Goal: Information Seeking & Learning: Learn about a topic

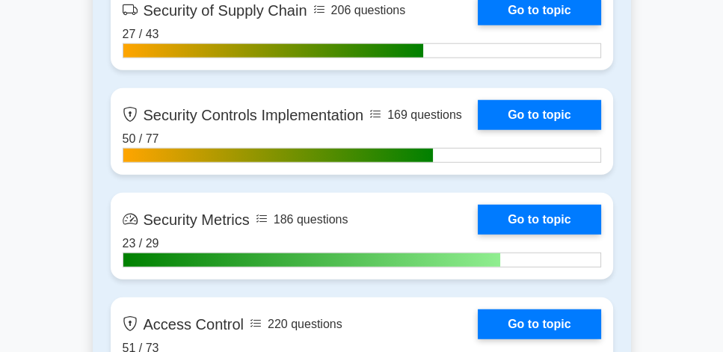
scroll to position [3501, 0]
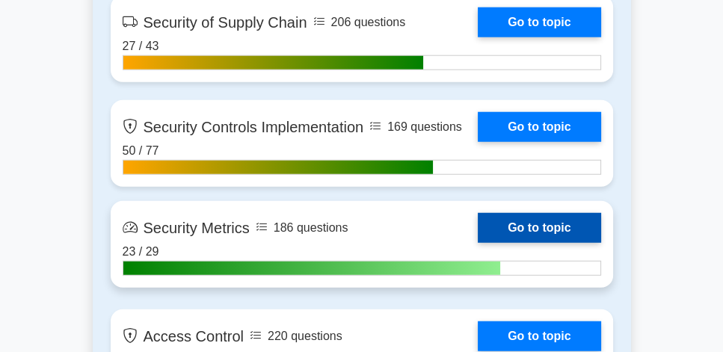
click at [558, 230] on link "Go to topic" at bounding box center [539, 228] width 123 height 30
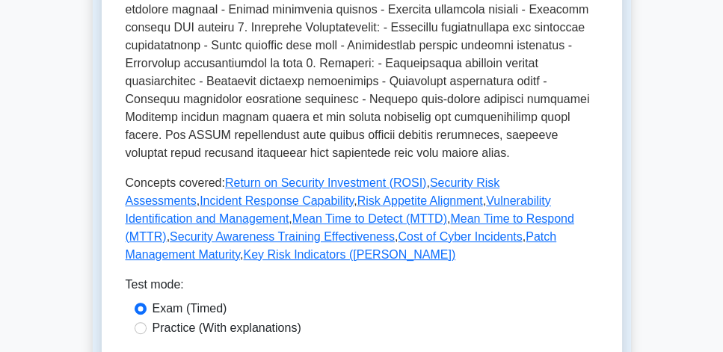
scroll to position [598, 0]
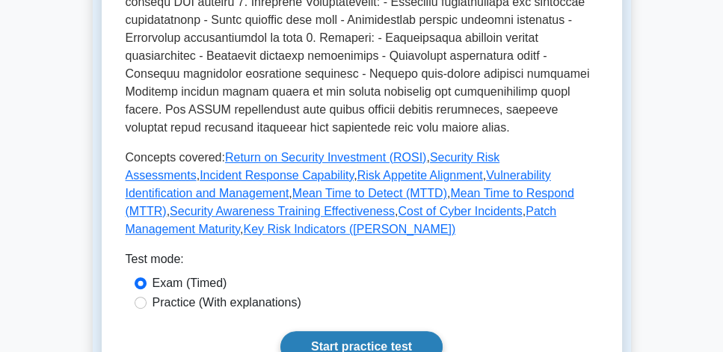
click at [407, 331] on link "Start practice test" at bounding box center [361, 346] width 162 height 31
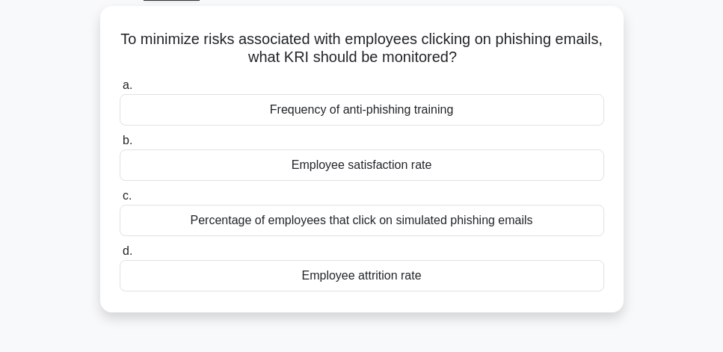
scroll to position [85, 0]
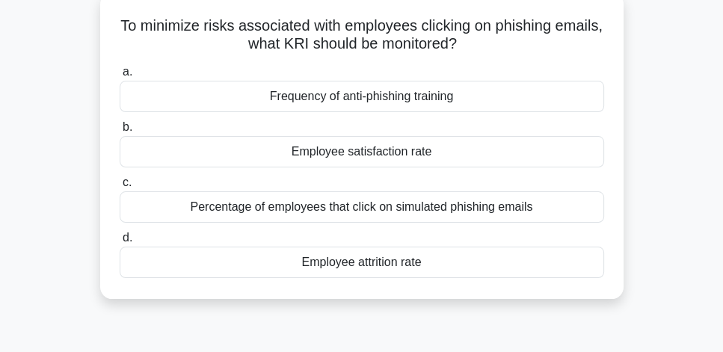
click at [407, 217] on div "Percentage of employees that click on simulated phishing emails" at bounding box center [362, 206] width 484 height 31
click at [120, 188] on input "c. Percentage of employees that click on simulated phishing emails" at bounding box center [120, 183] width 0 height 10
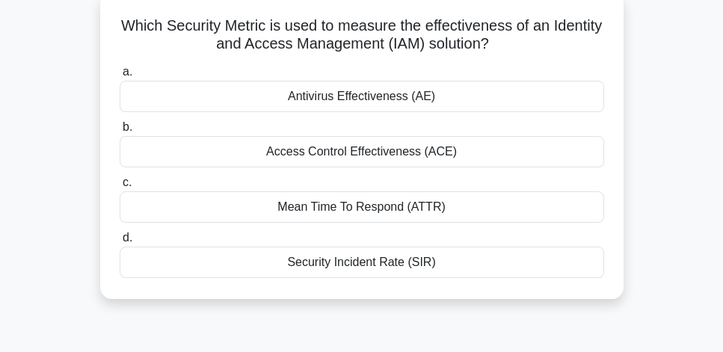
click at [475, 154] on div "Access Control Effectiveness (ACE)" at bounding box center [362, 151] width 484 height 31
click at [120, 132] on input "b. Access Control Effectiveness (ACE)" at bounding box center [120, 128] width 0 height 10
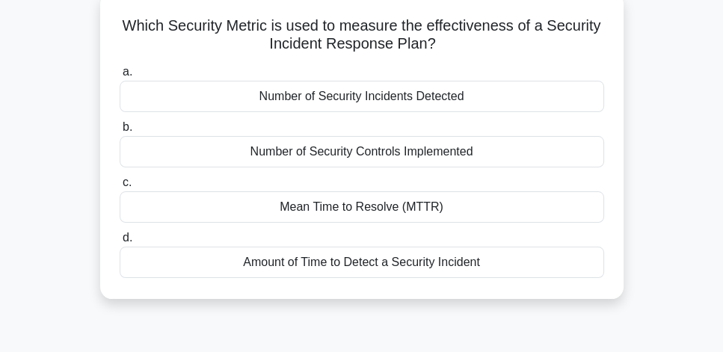
click at [469, 99] on div "Number of Security Incidents Detected" at bounding box center [362, 96] width 484 height 31
click at [120, 77] on input "a. Number of Security Incidents Detected" at bounding box center [120, 72] width 0 height 10
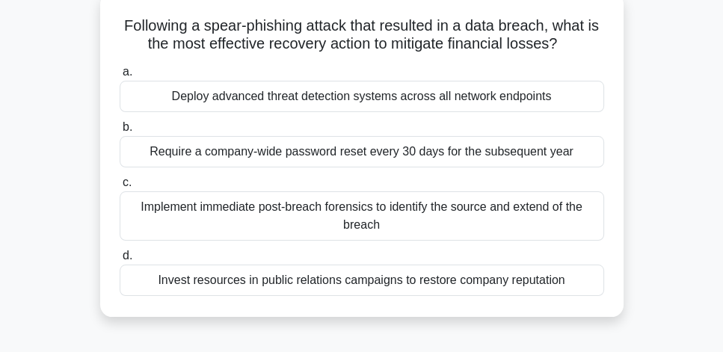
click at [439, 227] on div "Implement immediate post-breach forensics to identify the source and extend of …" at bounding box center [362, 215] width 484 height 49
click at [120, 188] on input "c. Implement immediate post-breach forensics to identify the source and extend …" at bounding box center [120, 183] width 0 height 10
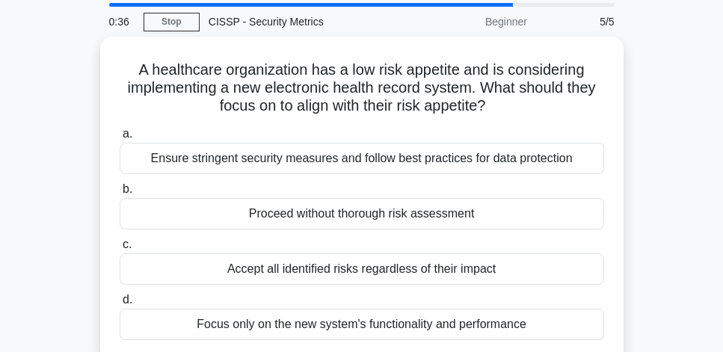
scroll to position [43, 0]
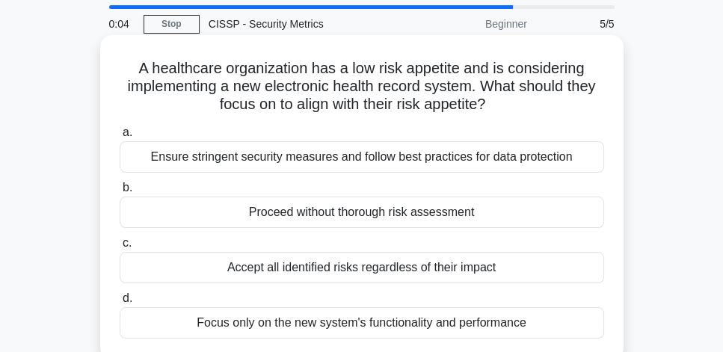
click at [572, 160] on div "Ensure stringent security measures and follow best practices for data protection" at bounding box center [362, 156] width 484 height 31
click at [120, 138] on input "a. Ensure stringent security measures and follow best practices for data protec…" at bounding box center [120, 133] width 0 height 10
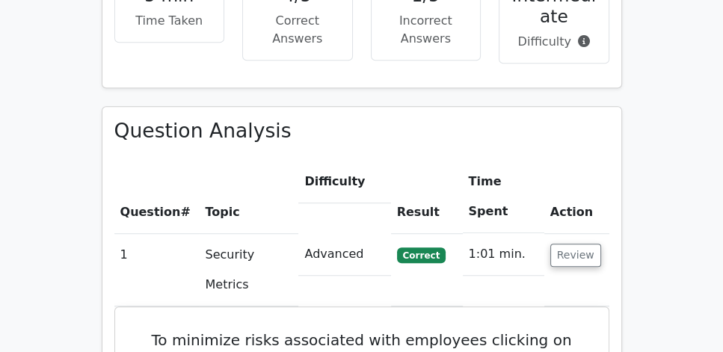
scroll to position [982, 0]
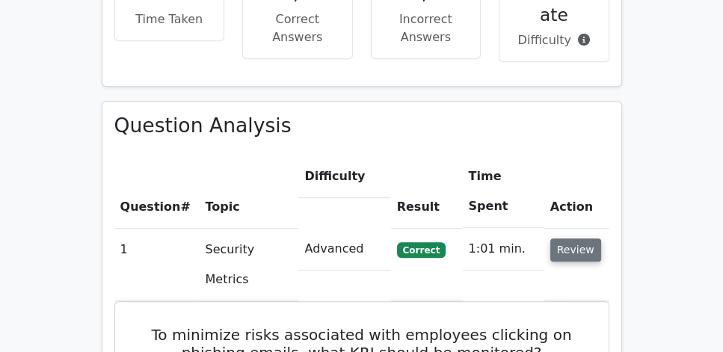
click at [564, 238] on button "Review" at bounding box center [575, 249] width 51 height 23
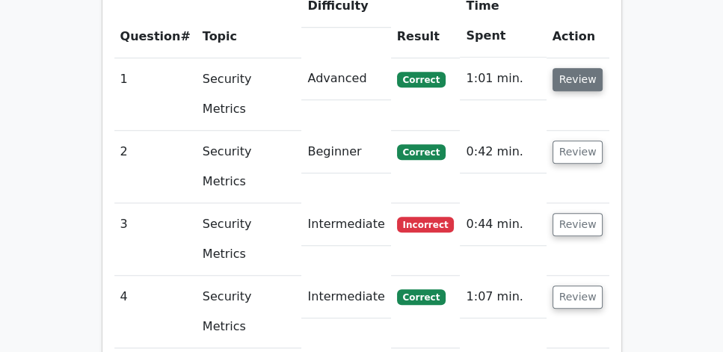
scroll to position [1152, 0]
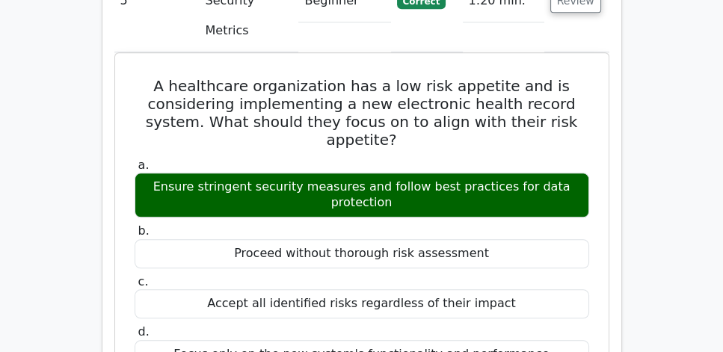
scroll to position [1537, 0]
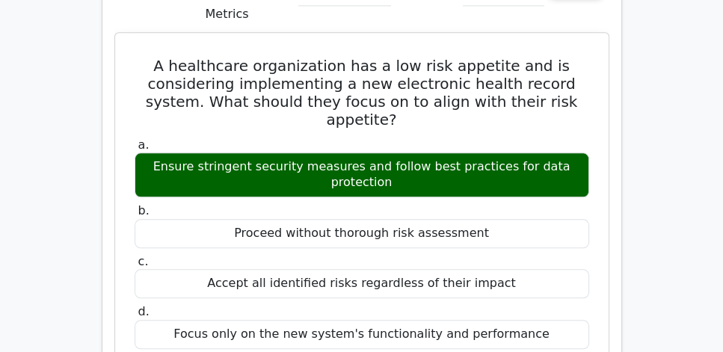
drag, startPoint x: 419, startPoint y: 161, endPoint x: 286, endPoint y: 161, distance: 133.0
drag, startPoint x: 135, startPoint y: 193, endPoint x: 552, endPoint y: 256, distance: 421.8
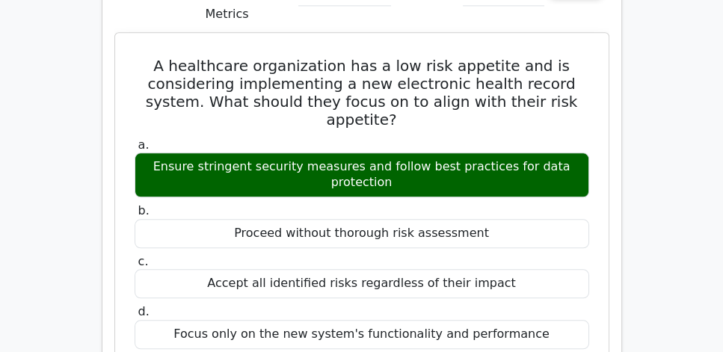
drag, startPoint x: 374, startPoint y: 257, endPoint x: 146, endPoint y: 201, distance: 234.7
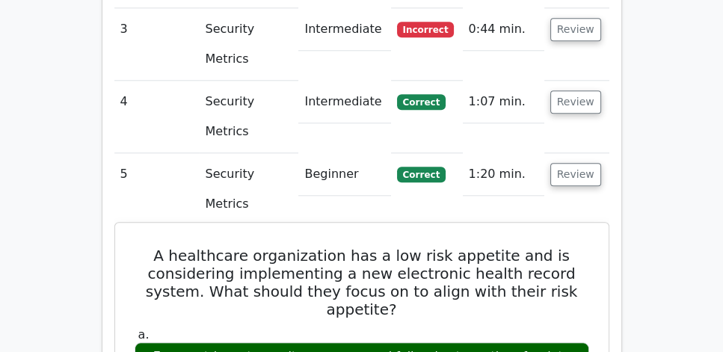
scroll to position [1324, 0]
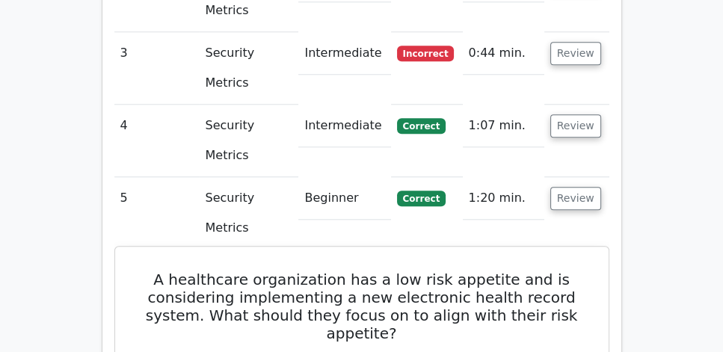
drag, startPoint x: 146, startPoint y: 58, endPoint x: 427, endPoint y: 188, distance: 310.6
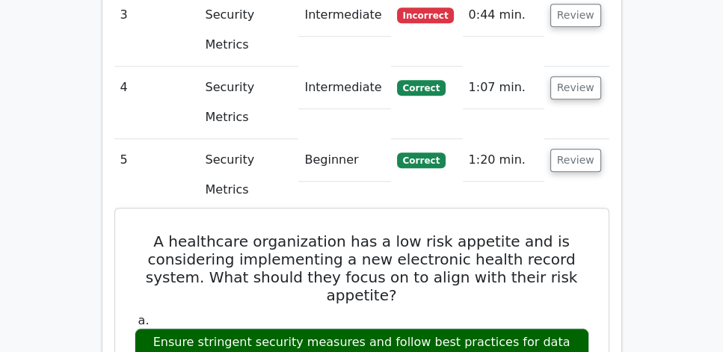
scroll to position [1366, 0]
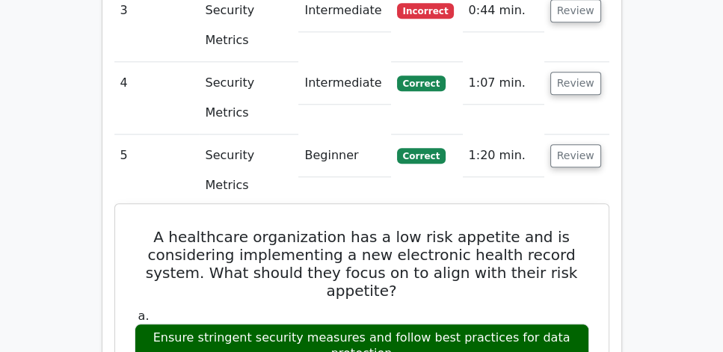
copy div "A healthcare organization has a low risk appetite and is considering implementi…"
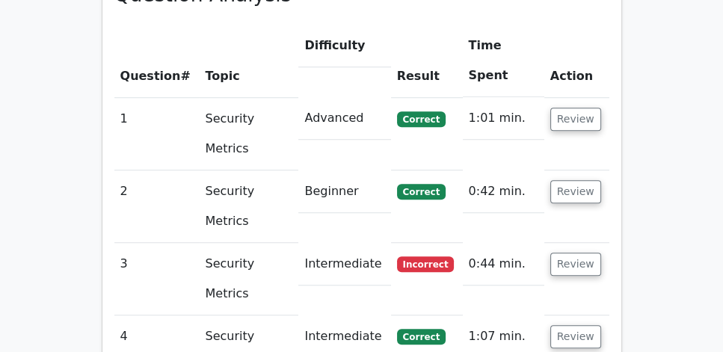
scroll to position [1110, 0]
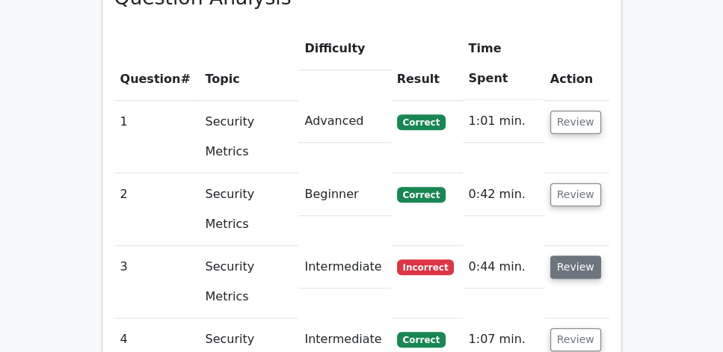
click at [574, 256] on button "Review" at bounding box center [575, 267] width 51 height 23
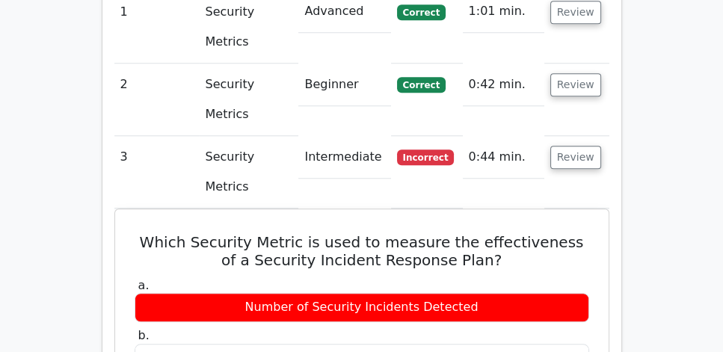
scroll to position [1238, 0]
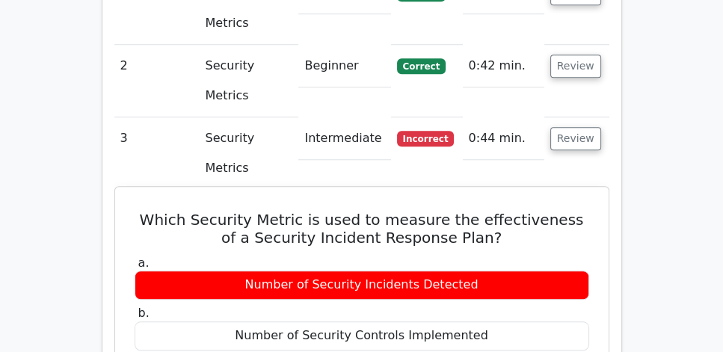
drag, startPoint x: 135, startPoint y: 62, endPoint x: 463, endPoint y: 229, distance: 369.0
click at [465, 321] on div "Number of Security Controls Implemented" at bounding box center [362, 335] width 454 height 29
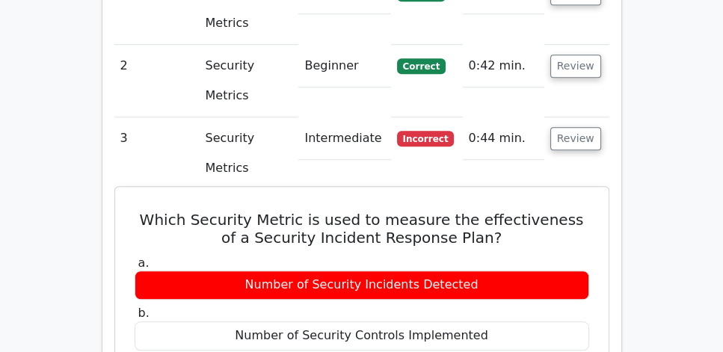
copy div "MTTR"
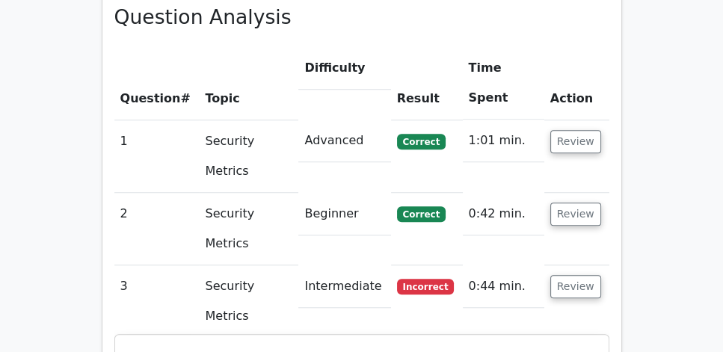
scroll to position [1067, 0]
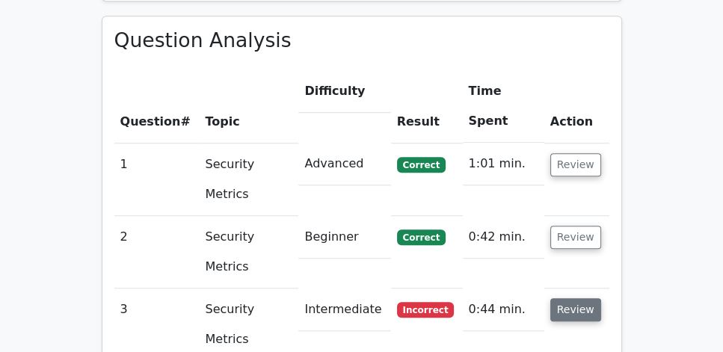
click at [581, 298] on button "Review" at bounding box center [575, 309] width 51 height 23
click at [581, 226] on button "Review" at bounding box center [575, 237] width 51 height 23
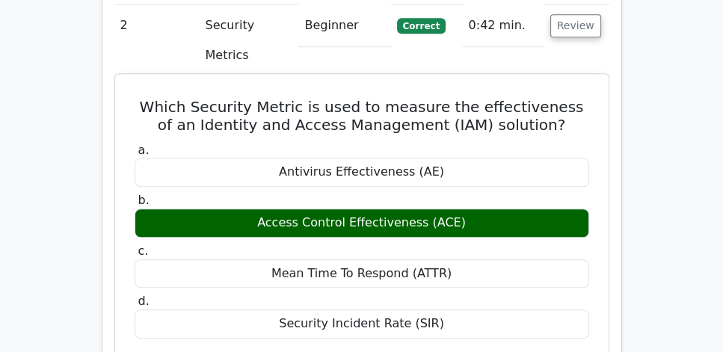
scroll to position [1281, 0]
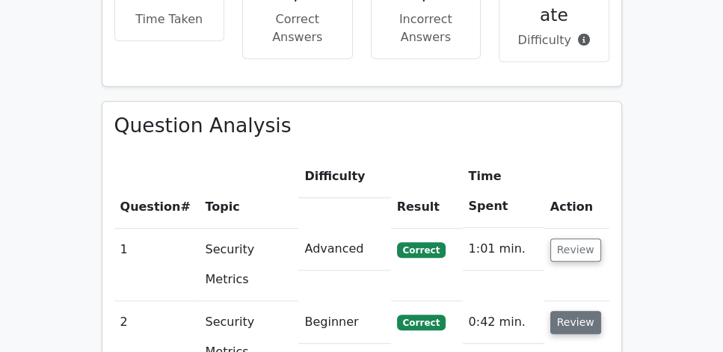
click at [587, 311] on button "Review" at bounding box center [575, 322] width 51 height 23
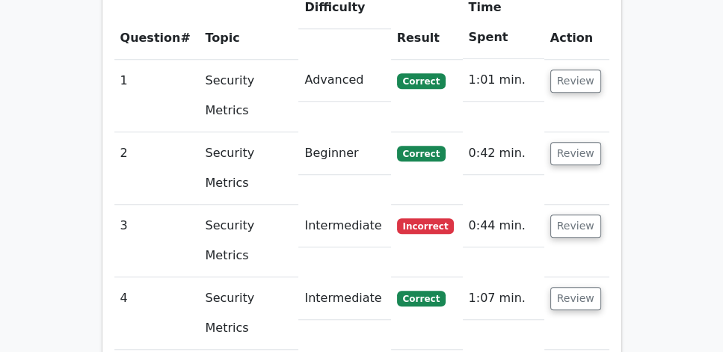
scroll to position [1152, 0]
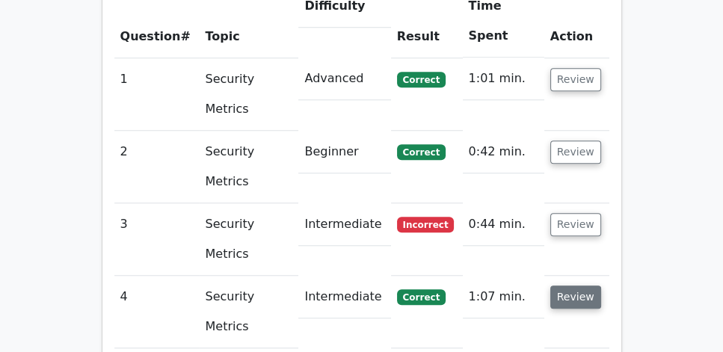
click at [576, 285] on button "Review" at bounding box center [575, 296] width 51 height 23
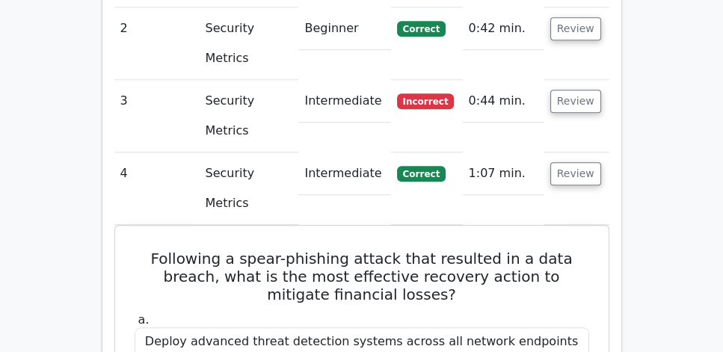
scroll to position [1281, 0]
